Goal: Information Seeking & Learning: Learn about a topic

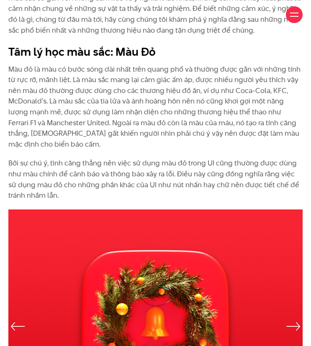
scroll to position [712, 0]
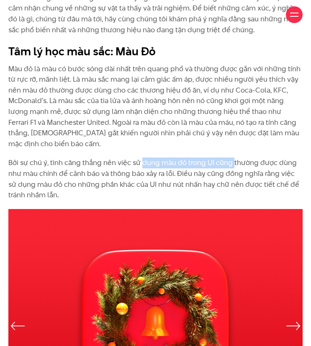
drag, startPoint x: 144, startPoint y: 176, endPoint x: 232, endPoint y: 177, distance: 88.0
click at [232, 177] on p "Bởi sự chú ý, tình căng thẳng nên việc sử dụng màu đỏ trong UI cũng thường được…" at bounding box center [155, 179] width 294 height 43
drag, startPoint x: 232, startPoint y: 177, endPoint x: 209, endPoint y: 198, distance: 31.1
click at [211, 198] on p "Bởi sự chú ý, tình căng thẳng nên việc sử dụng màu đỏ trong UI cũng thường được…" at bounding box center [155, 179] width 294 height 43
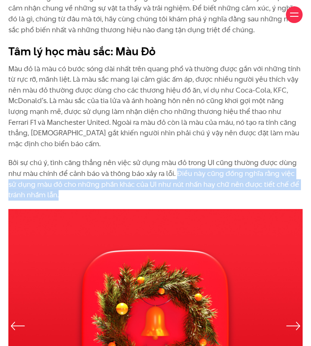
drag, startPoint x: 182, startPoint y: 186, endPoint x: 215, endPoint y: 206, distance: 38.5
click at [215, 200] on p "Bởi sự chú ý, tình căng thẳng nên việc sử dụng màu đỏ trong UI cũng thường được…" at bounding box center [155, 179] width 294 height 43
drag, startPoint x: 215, startPoint y: 206, endPoint x: 189, endPoint y: 218, distance: 29.2
click at [189, 209] on div "Là yếu tố đầu tiên mà mắt nhận biết và bao hàm những cảm xúc và ý nghĩa phức tạ…" at bounding box center [156, 84] width 302 height 249
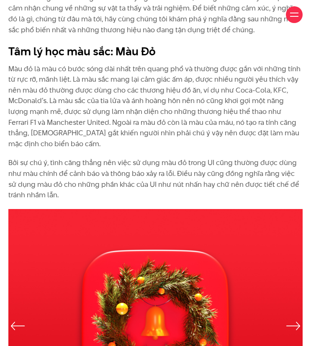
click at [161, 187] on p "Bởi sự chú ý, tình căng thẳng nên việc sử dụng màu đỏ trong UI cũng thường được…" at bounding box center [155, 179] width 294 height 43
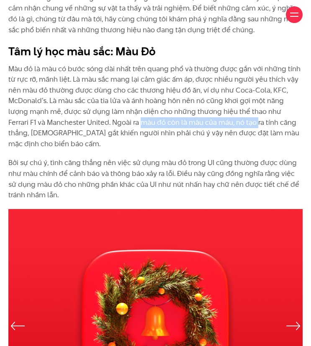
drag, startPoint x: 120, startPoint y: 133, endPoint x: 235, endPoint y: 135, distance: 114.4
click at [235, 135] on p "Màu đỏ là màu có bước sóng dài nhất trên quang phổ và thường được gắn với những…" at bounding box center [155, 107] width 294 height 86
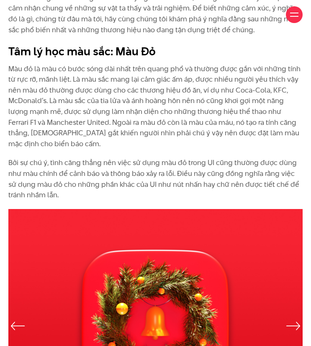
drag, startPoint x: 235, startPoint y: 136, endPoint x: 200, endPoint y: 157, distance: 40.5
click at [205, 150] on p "Màu đỏ là màu có bước sóng dài nhất trên quang phổ và thường được gắn với những…" at bounding box center [155, 107] width 294 height 86
drag, startPoint x: 51, startPoint y: 141, endPoint x: 66, endPoint y: 148, distance: 16.7
click at [66, 148] on p "Màu đỏ là màu có bước sóng dài nhất trên quang phổ và thường được gắn với những…" at bounding box center [155, 107] width 294 height 86
drag, startPoint x: 66, startPoint y: 148, endPoint x: 72, endPoint y: 165, distance: 17.4
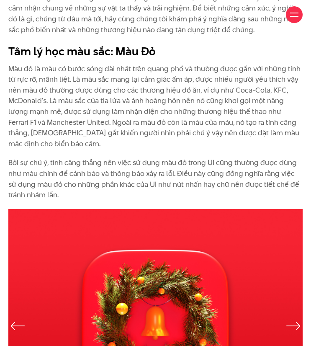
click at [69, 165] on div "Là yếu tố đầu tiên mà mắt nhận biết và bao hàm những cảm xúc và ý nghĩa phức tạ…" at bounding box center [155, 80] width 294 height 240
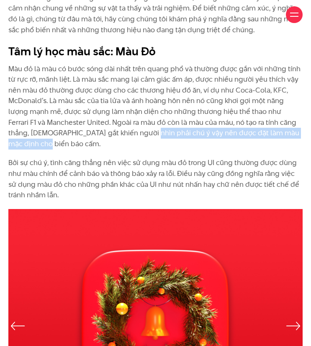
drag, startPoint x: 124, startPoint y: 149, endPoint x: 177, endPoint y: 157, distance: 53.8
click at [177, 150] on p "Màu đỏ là màu có bước sóng dài nhất trên quang phổ và thường được gắn với những…" at bounding box center [155, 107] width 294 height 86
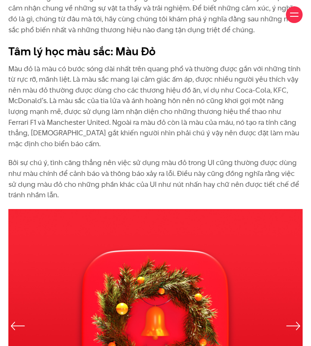
drag, startPoint x: 177, startPoint y: 157, endPoint x: 153, endPoint y: 186, distance: 37.2
click at [154, 185] on p "Bởi sự chú ý, tình căng thẳng nên việc sử dụng màu đỏ trong UI cũng thường được…" at bounding box center [155, 179] width 294 height 43
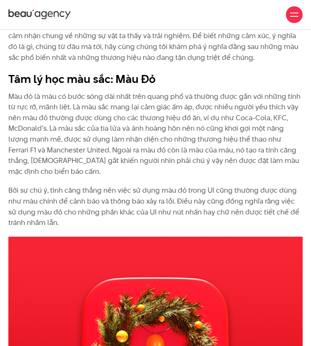
scroll to position [670, 0]
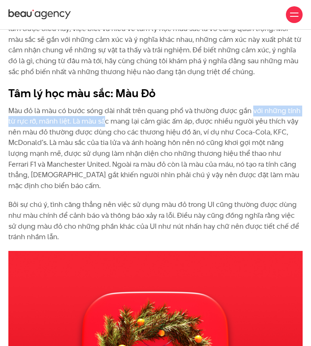
drag, startPoint x: 105, startPoint y: 133, endPoint x: 252, endPoint y: 129, distance: 147.5
click at [252, 129] on p "Màu đỏ là màu có bước sóng dài nhất trên quang phổ và thường được gắn với những…" at bounding box center [155, 149] width 294 height 86
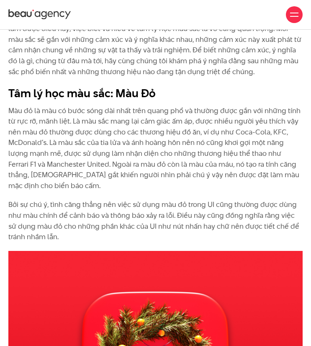
drag, startPoint x: 252, startPoint y: 129, endPoint x: 187, endPoint y: 170, distance: 77.0
click at [191, 169] on p "Màu đỏ là màu có bước sóng dài nhất trên quang phổ và thường được gắn với những…" at bounding box center [155, 149] width 294 height 86
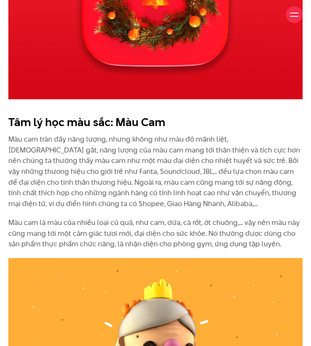
scroll to position [1257, 0]
